Goal: Transaction & Acquisition: Purchase product/service

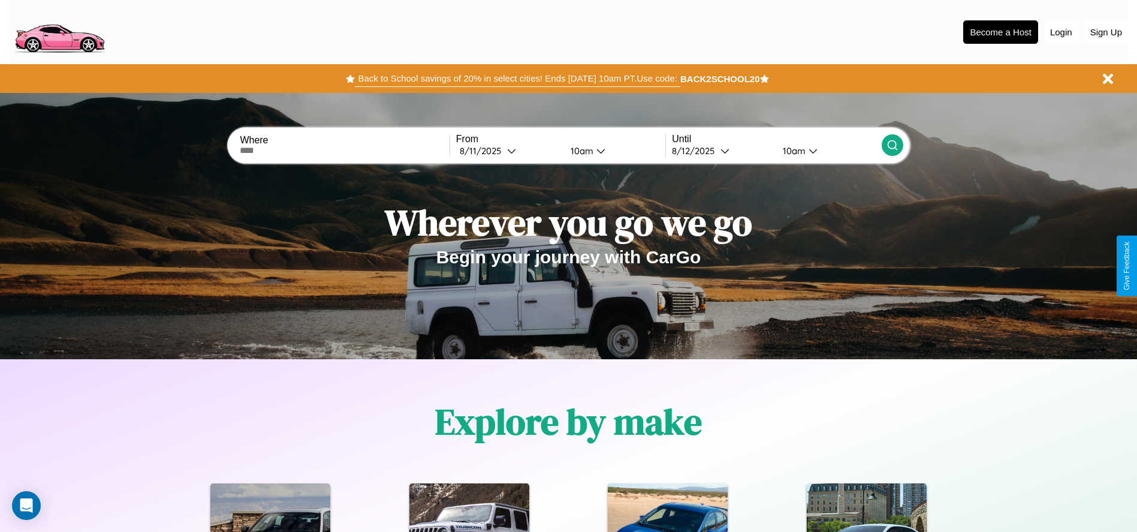
click at [517, 79] on button "Back to School savings of 20% in select cities! Ends [DATE] 10am PT. Use code:" at bounding box center [517, 78] width 325 height 17
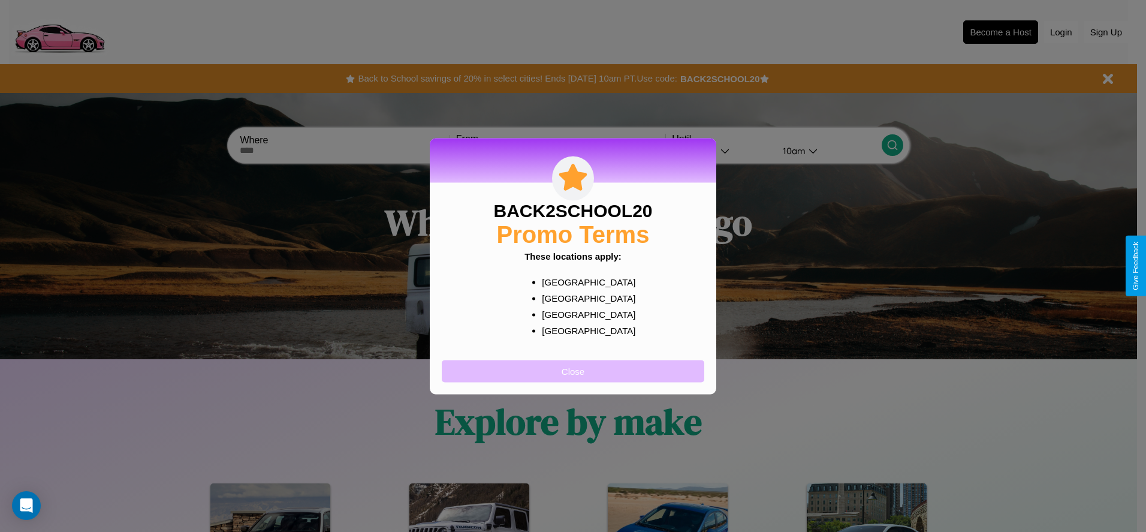
click at [573, 370] on button "Close" at bounding box center [573, 371] width 263 height 22
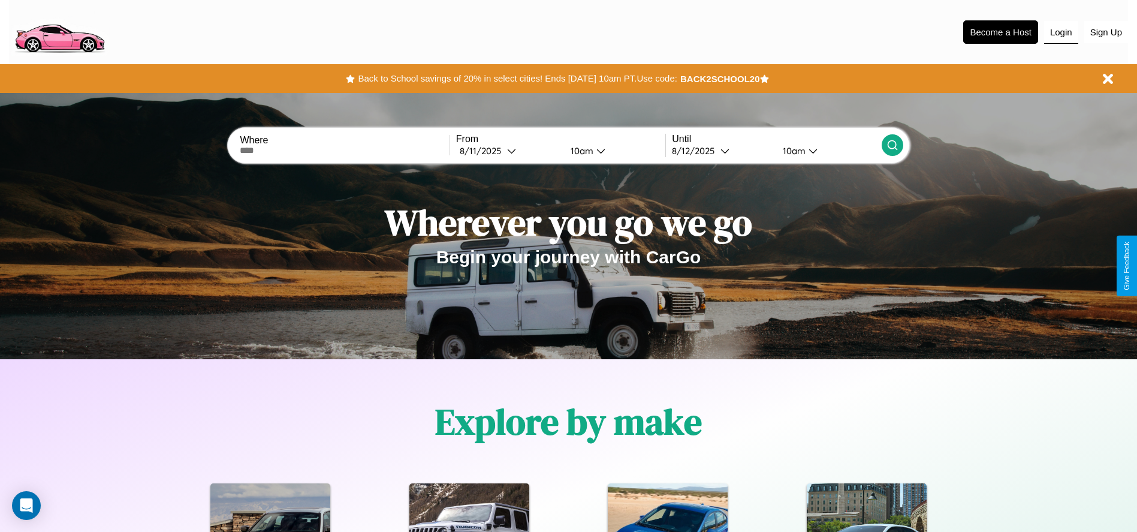
click at [1061, 32] on button "Login" at bounding box center [1061, 32] width 34 height 23
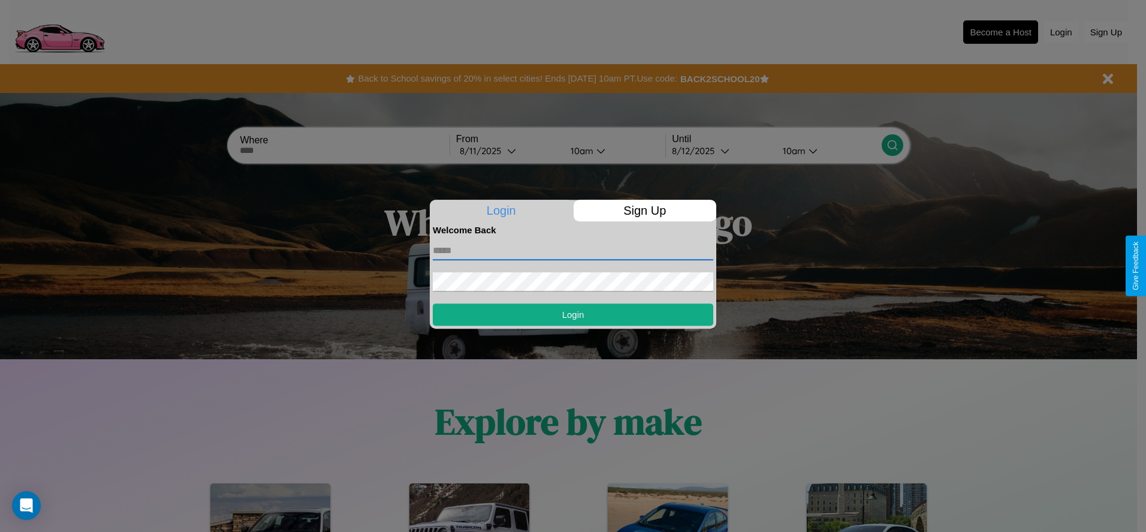
click at [573, 250] on input "text" at bounding box center [573, 250] width 281 height 19
type input "**********"
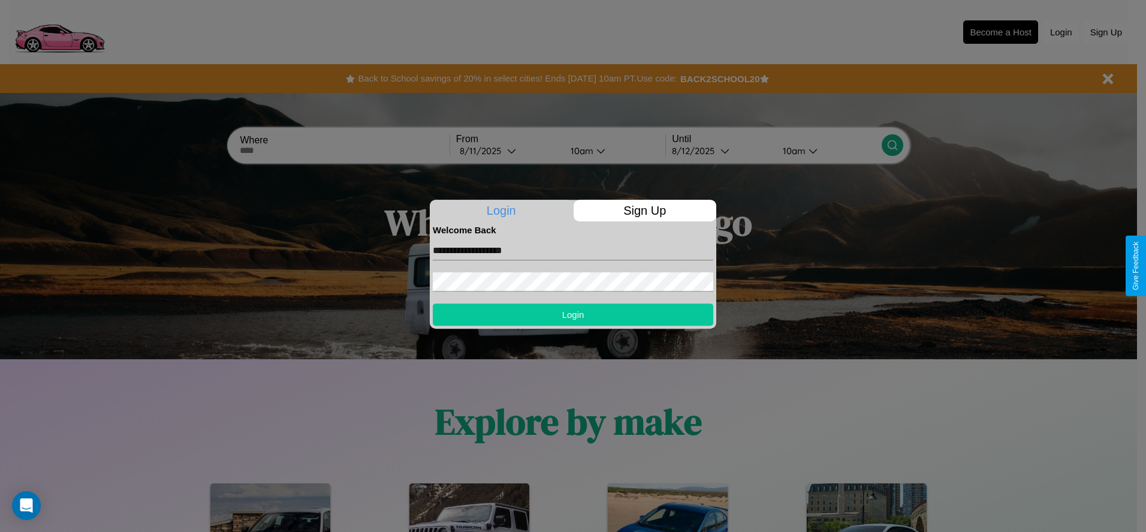
click at [573, 314] on button "Login" at bounding box center [573, 314] width 281 height 22
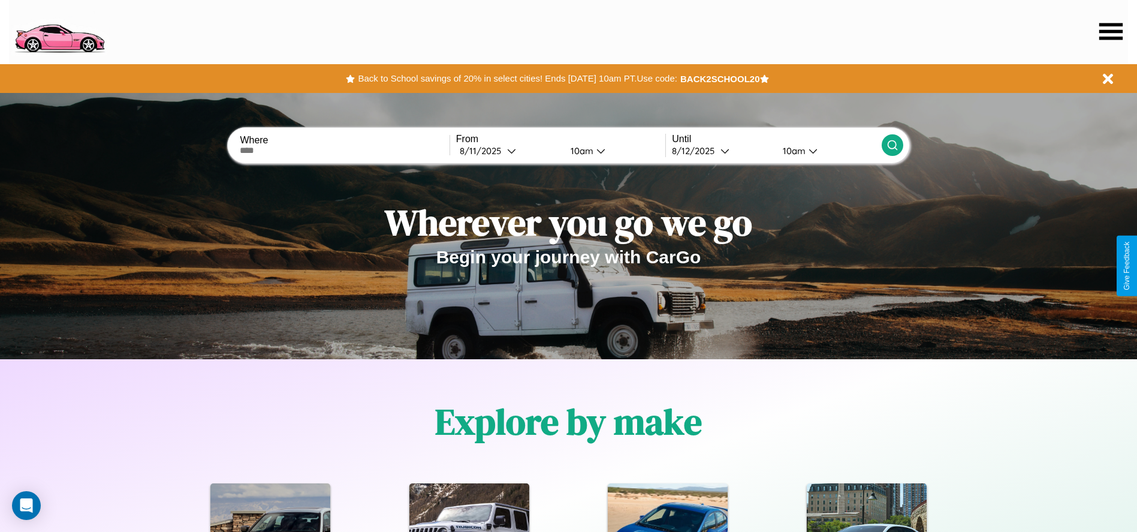
click at [345, 150] on input "text" at bounding box center [344, 151] width 209 height 10
type input "**********"
click at [508, 150] on icon at bounding box center [511, 150] width 9 height 9
select select "*"
select select "****"
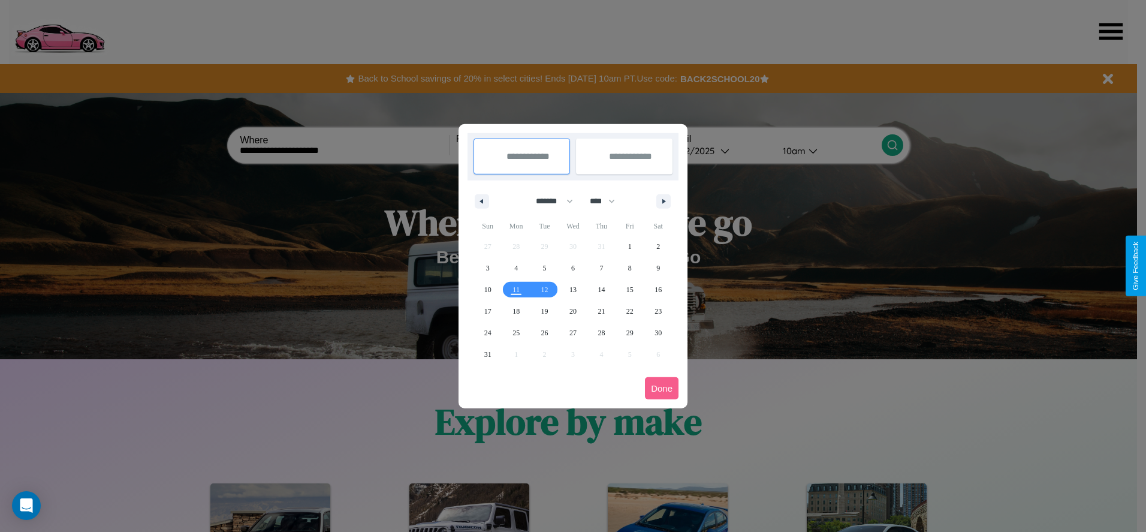
drag, startPoint x: 549, startPoint y: 201, endPoint x: 573, endPoint y: 240, distance: 46.3
click at [549, 201] on select "******* ******** ***** ***** *** **** **** ****** ********* ******* ******** **…" at bounding box center [552, 201] width 51 height 20
select select "*"
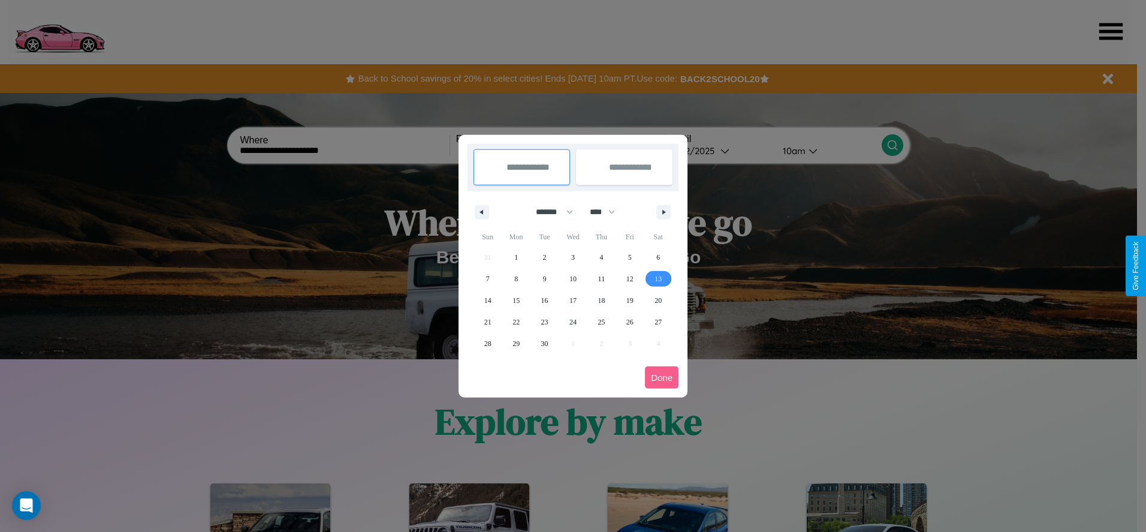
click at [658, 278] on span "13" at bounding box center [658, 279] width 7 height 22
type input "**********"
click at [516, 321] on span "22" at bounding box center [515, 322] width 7 height 22
type input "**********"
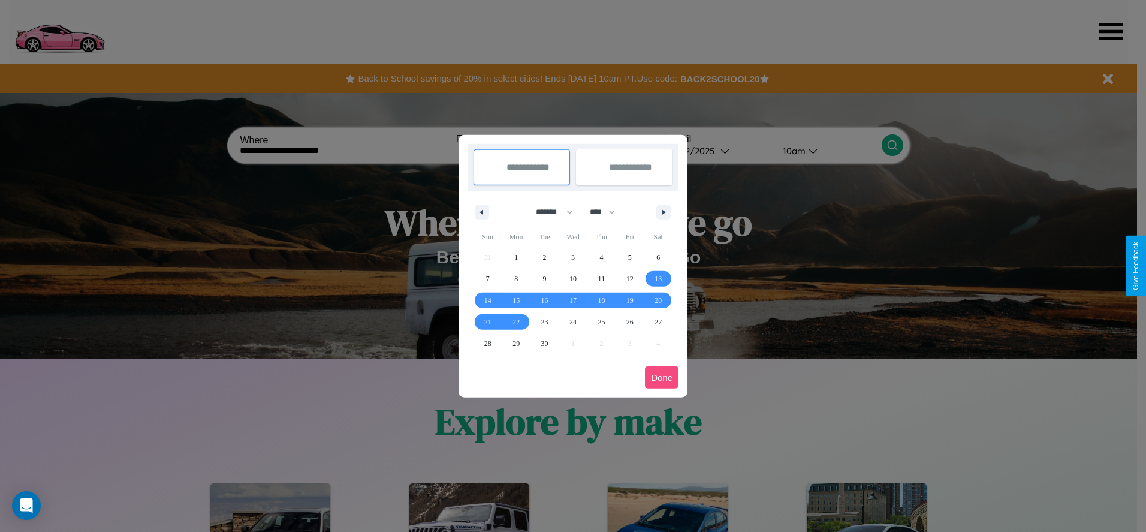
click at [662, 377] on button "Done" at bounding box center [662, 377] width 34 height 22
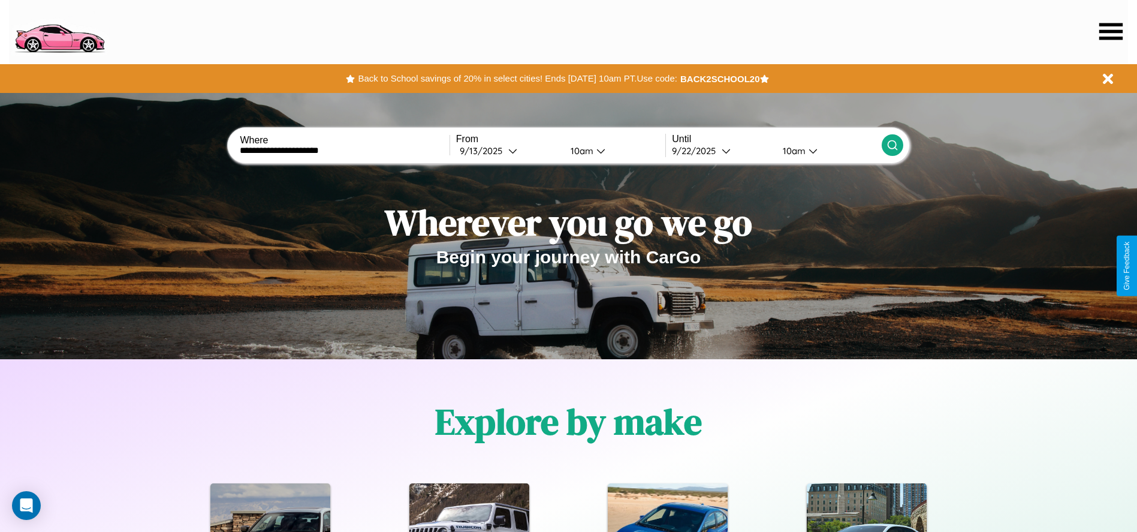
click at [892, 145] on icon at bounding box center [893, 145] width 12 height 12
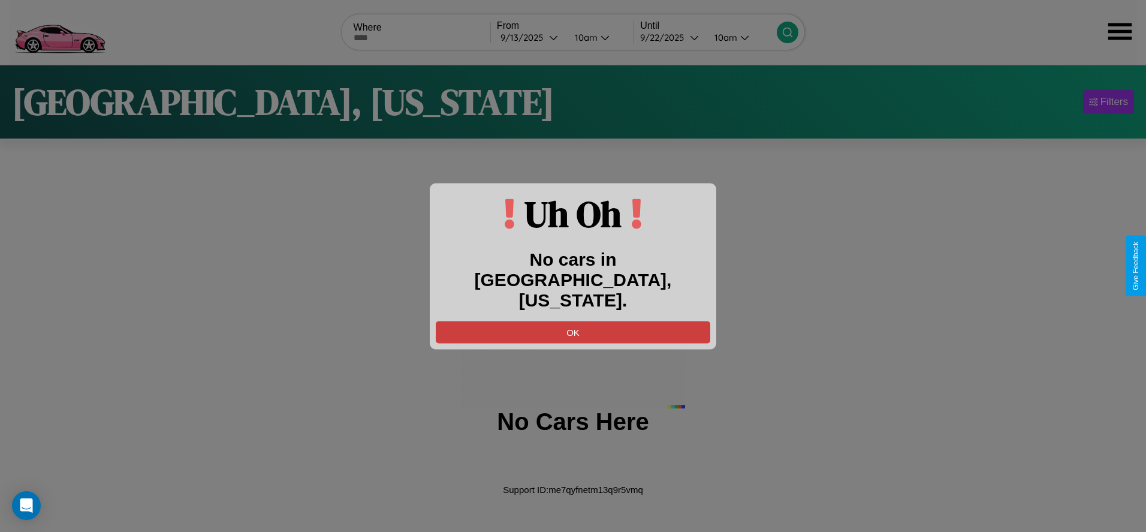
click at [573, 321] on button "OK" at bounding box center [573, 332] width 275 height 22
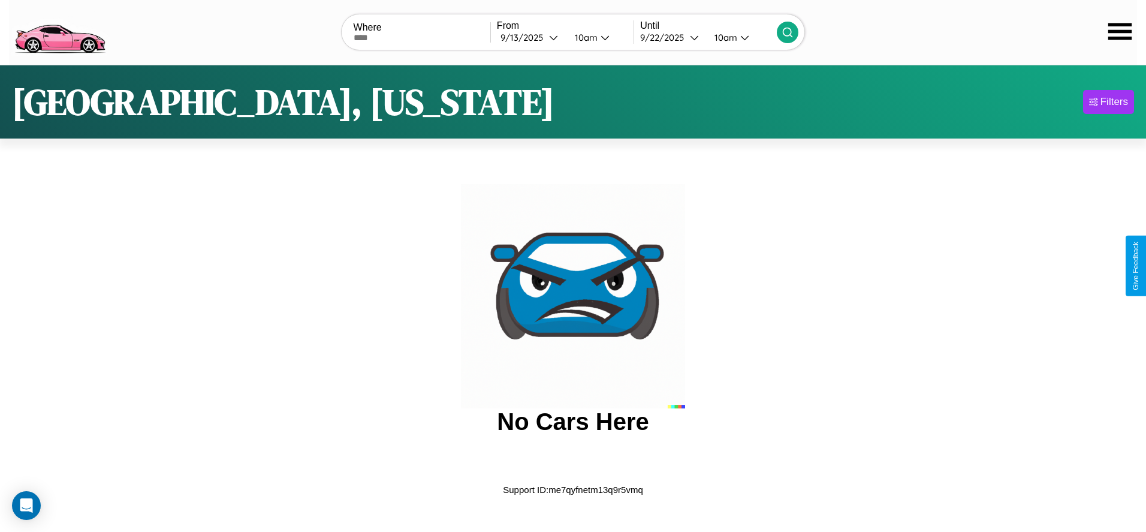
click at [59, 31] on img at bounding box center [59, 31] width 101 height 50
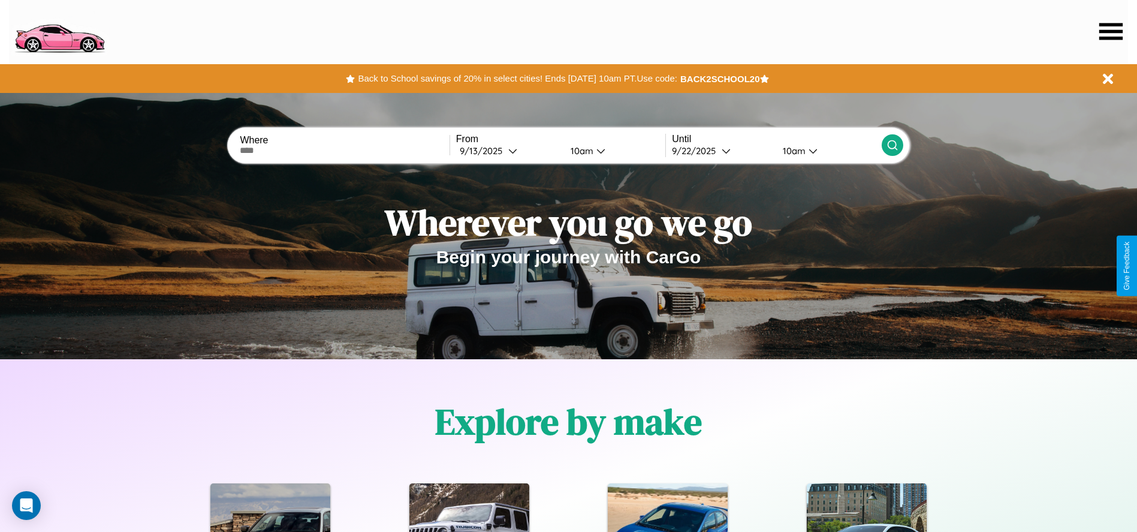
click at [1111, 31] on icon at bounding box center [1110, 31] width 23 height 17
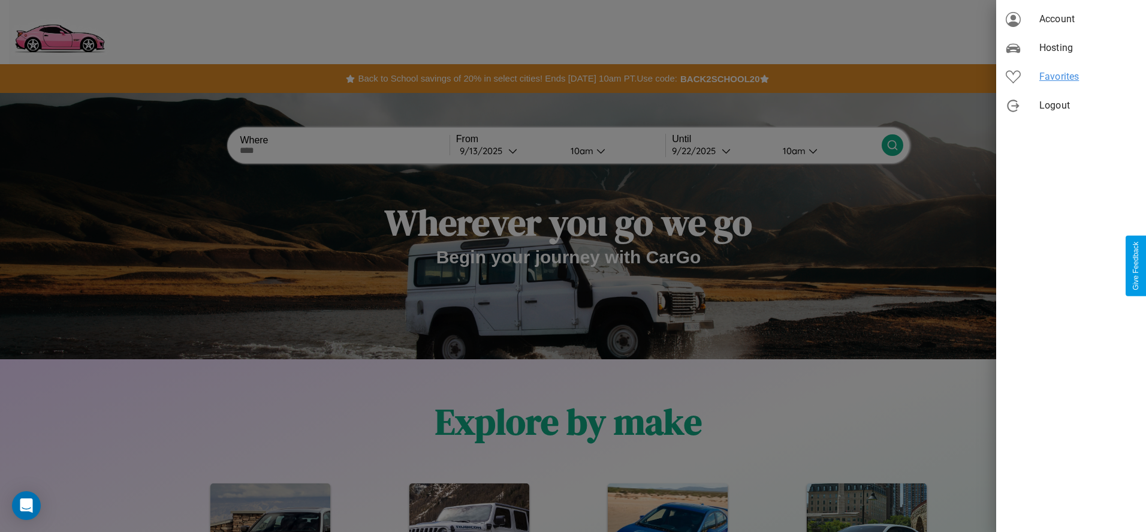
click at [1071, 77] on span "Favorites" at bounding box center [1087, 77] width 97 height 14
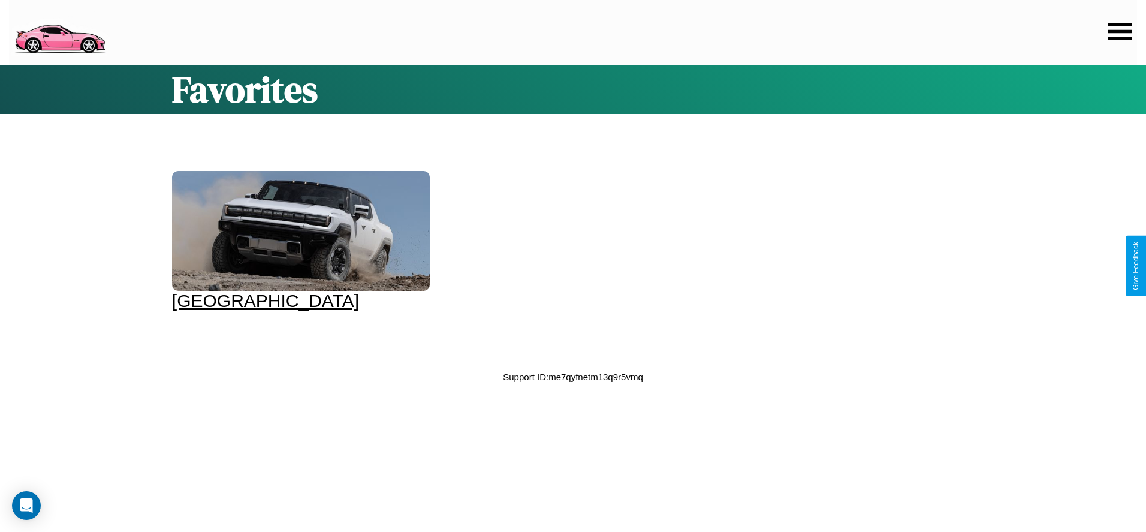
click at [299, 241] on div at bounding box center [301, 231] width 258 height 120
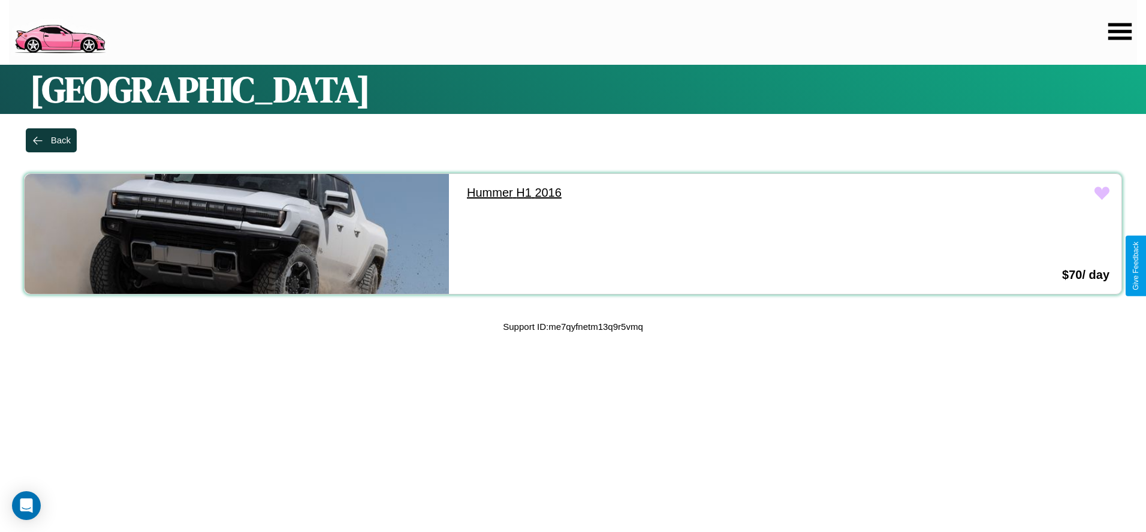
click at [662, 192] on link "Hummer H1 2016" at bounding box center [667, 193] width 424 height 38
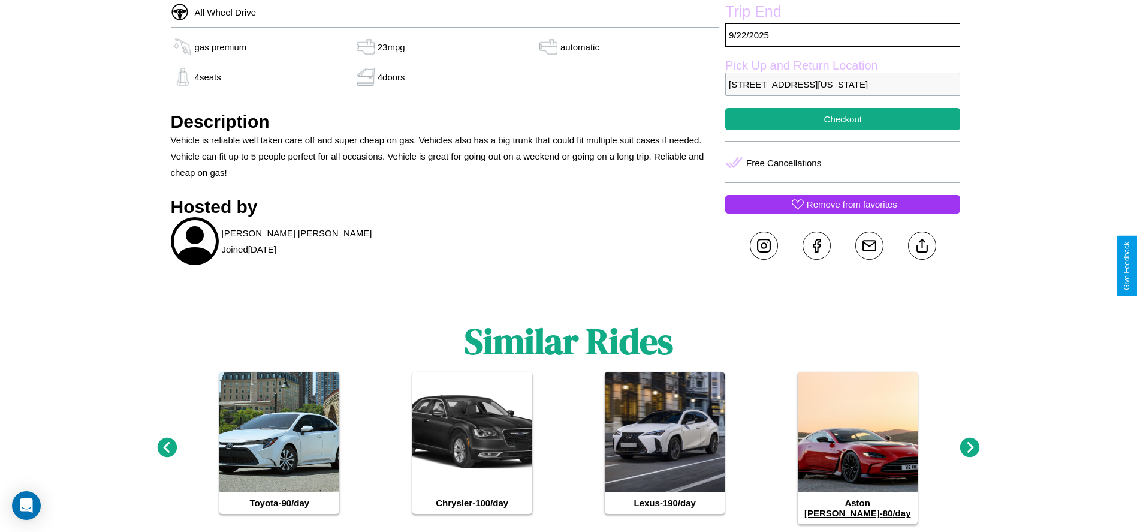
scroll to position [479, 0]
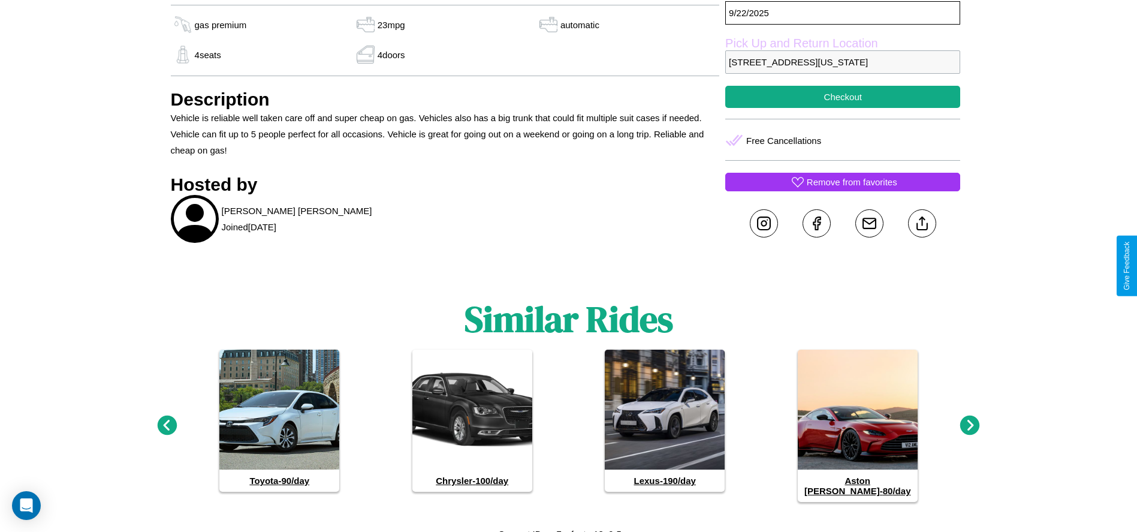
click at [970, 420] on icon at bounding box center [970, 425] width 20 height 20
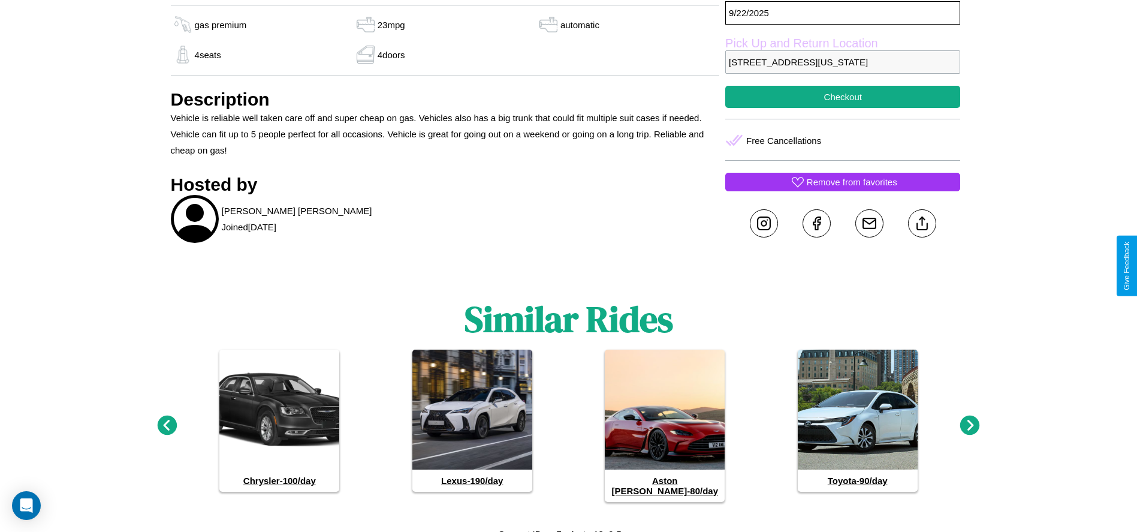
click at [970, 420] on icon at bounding box center [970, 425] width 20 height 20
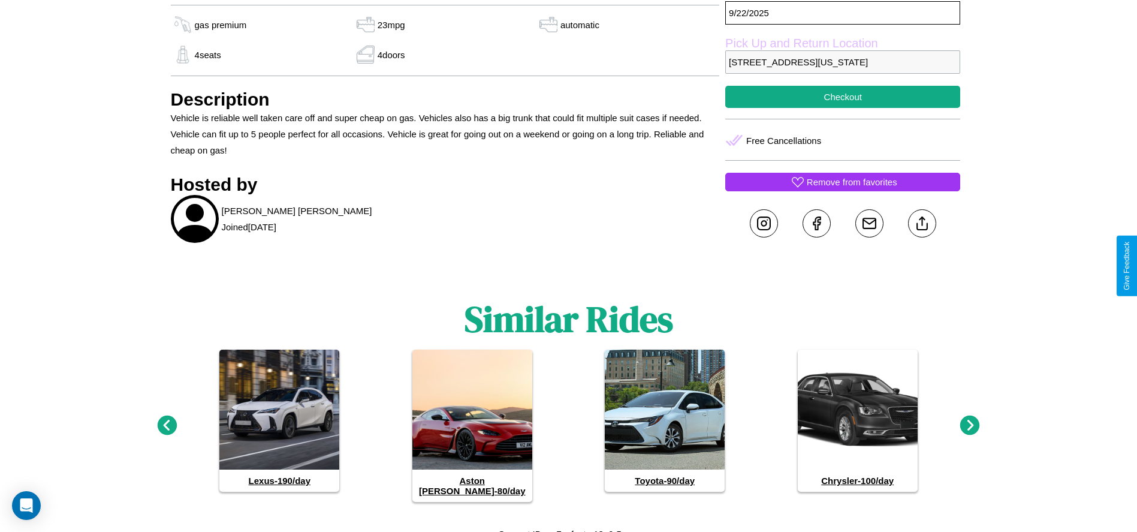
click at [970, 420] on icon at bounding box center [970, 425] width 20 height 20
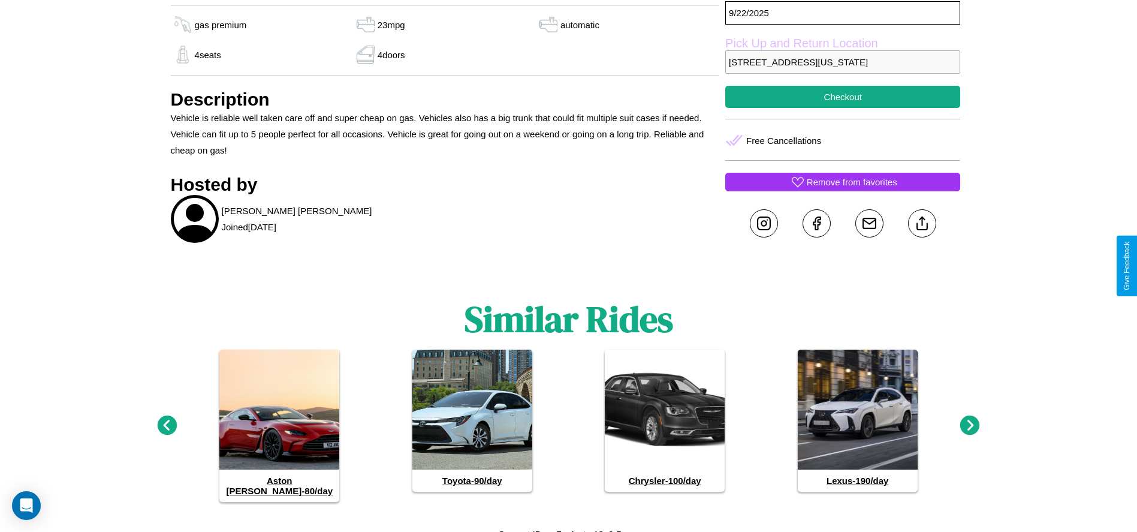
click at [970, 420] on icon at bounding box center [970, 425] width 20 height 20
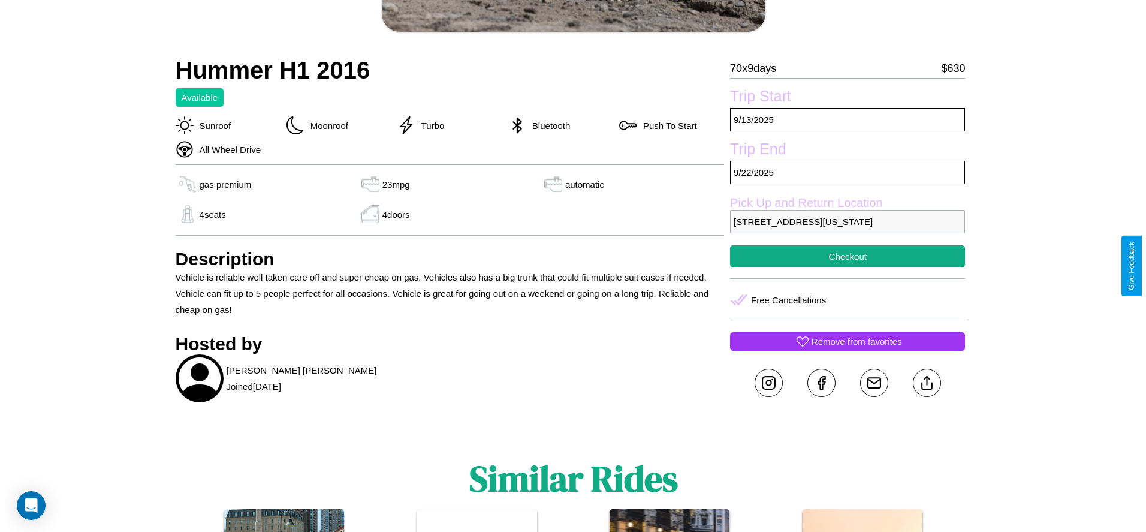
scroll to position [310, 0]
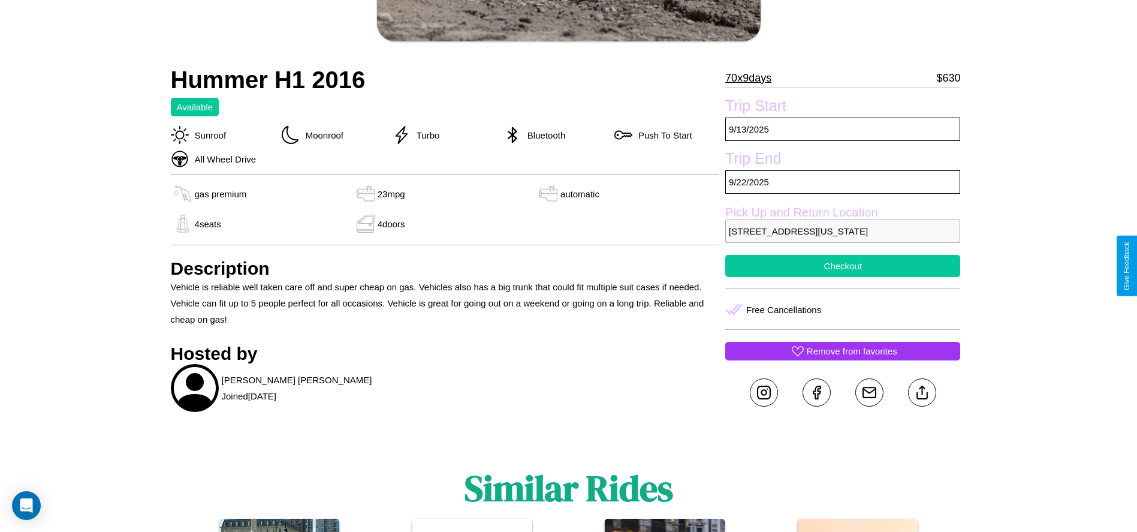
click at [843, 266] on button "Checkout" at bounding box center [842, 266] width 235 height 22
